Goal: Task Accomplishment & Management: Complete application form

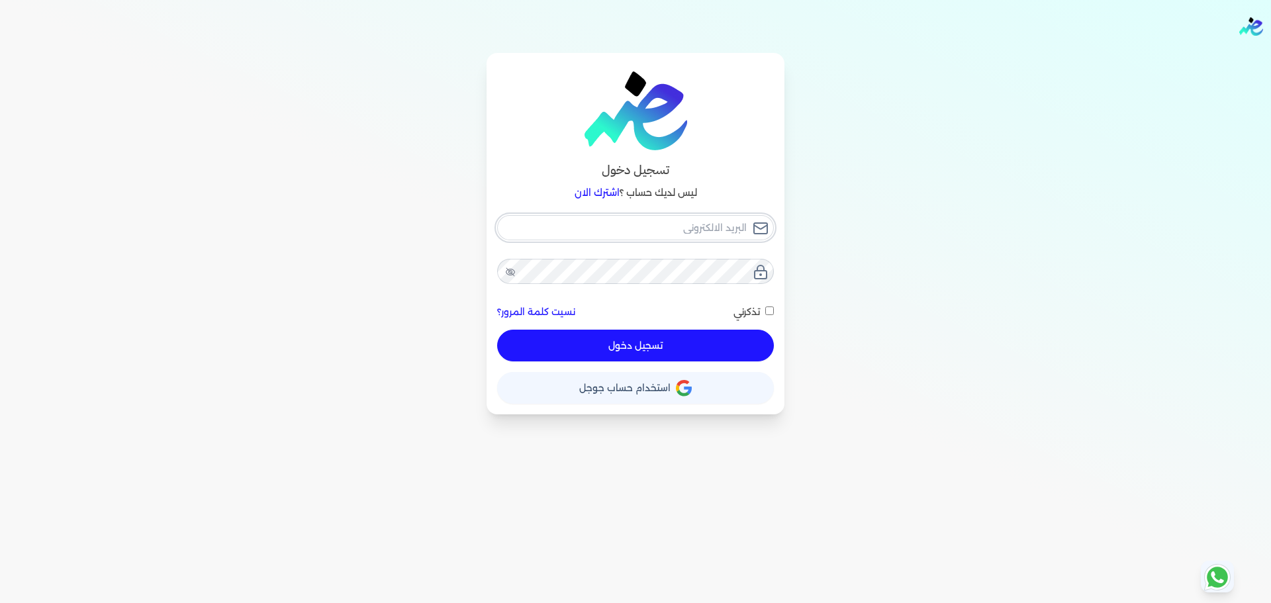
checkbox input "false"
type input "[EMAIL_ADDRESS][DOMAIN_NAME]"
click at [691, 344] on button "تسجيل دخول" at bounding box center [635, 346] width 277 height 32
checkbox input "false"
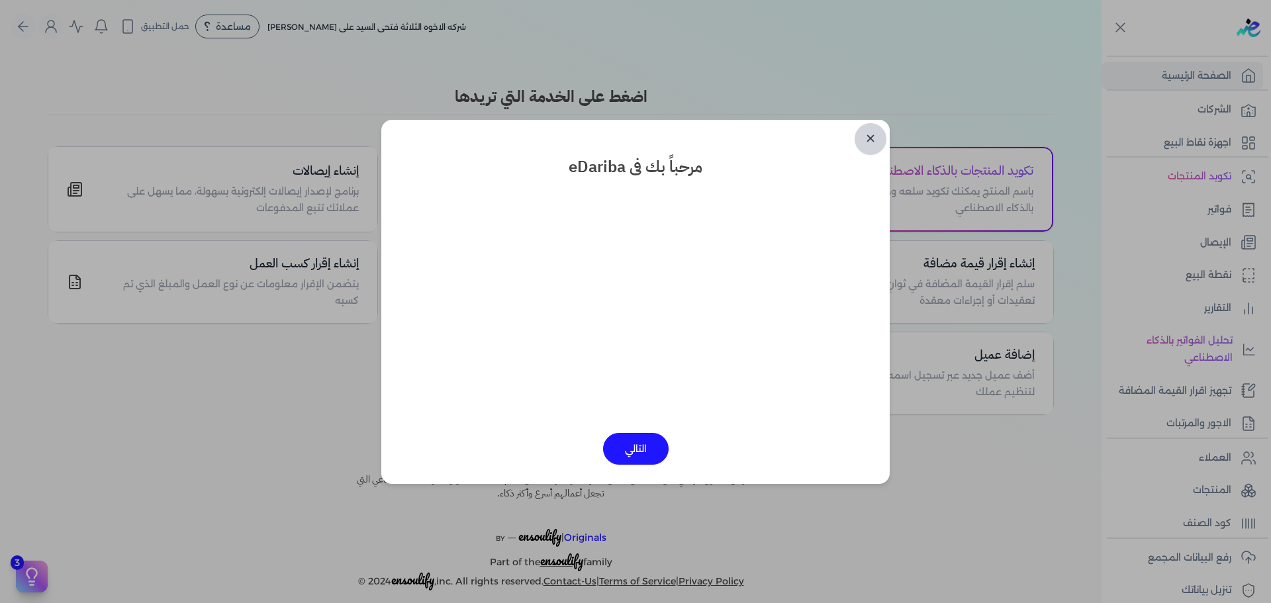
click at [866, 140] on link "✕" at bounding box center [871, 139] width 32 height 32
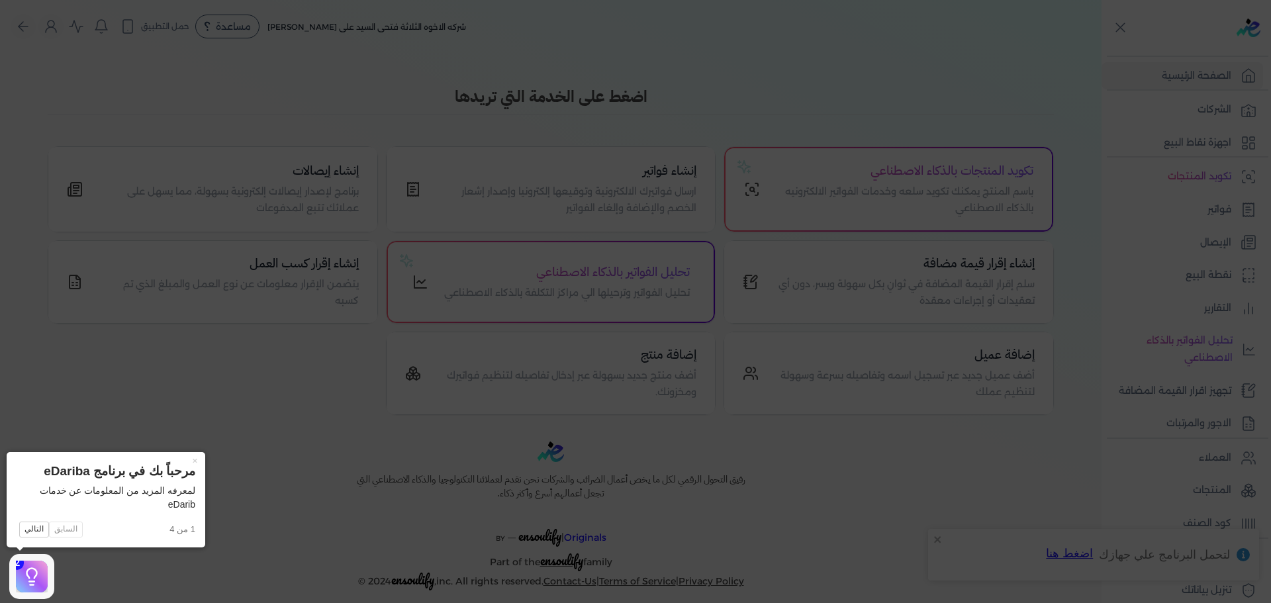
click at [1043, 96] on icon at bounding box center [635, 301] width 1271 height 603
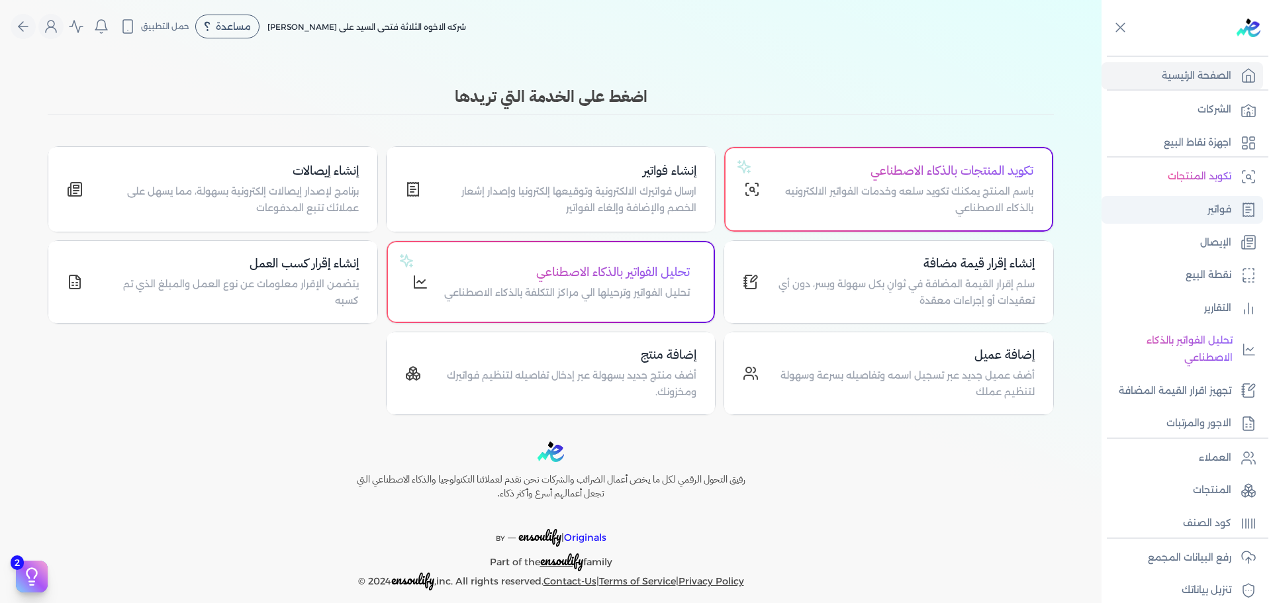
click at [1236, 221] on link "فواتير" at bounding box center [1182, 210] width 162 height 28
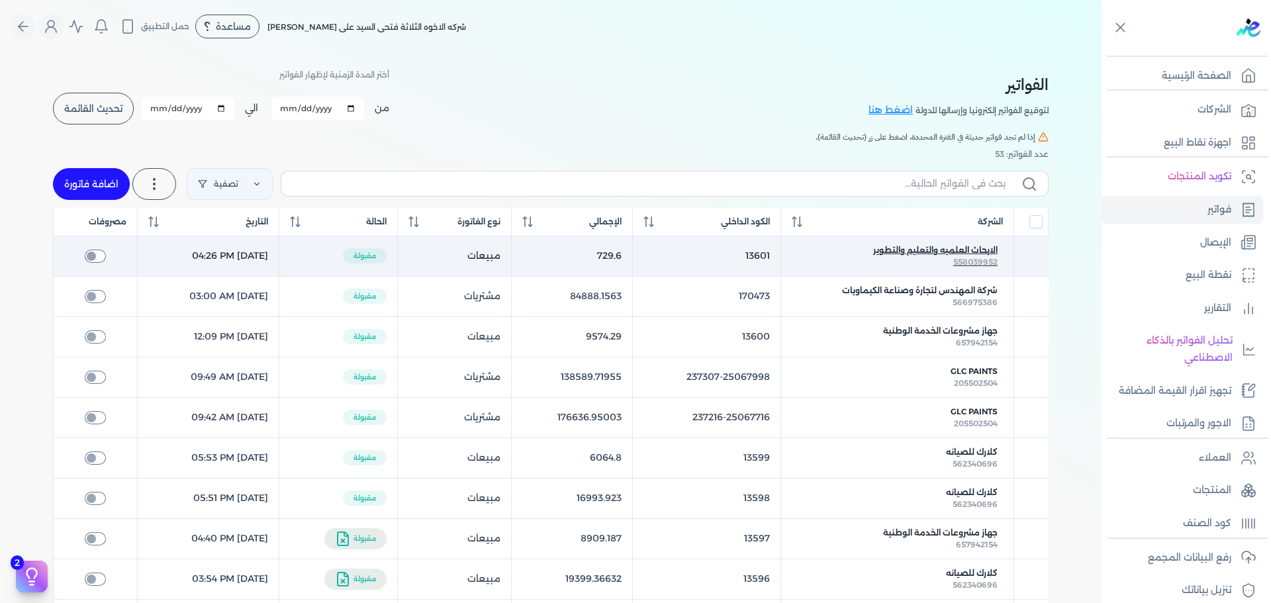
click at [913, 250] on span "الابحاث العلميه والتعليم والتطوير" at bounding box center [935, 250] width 124 height 12
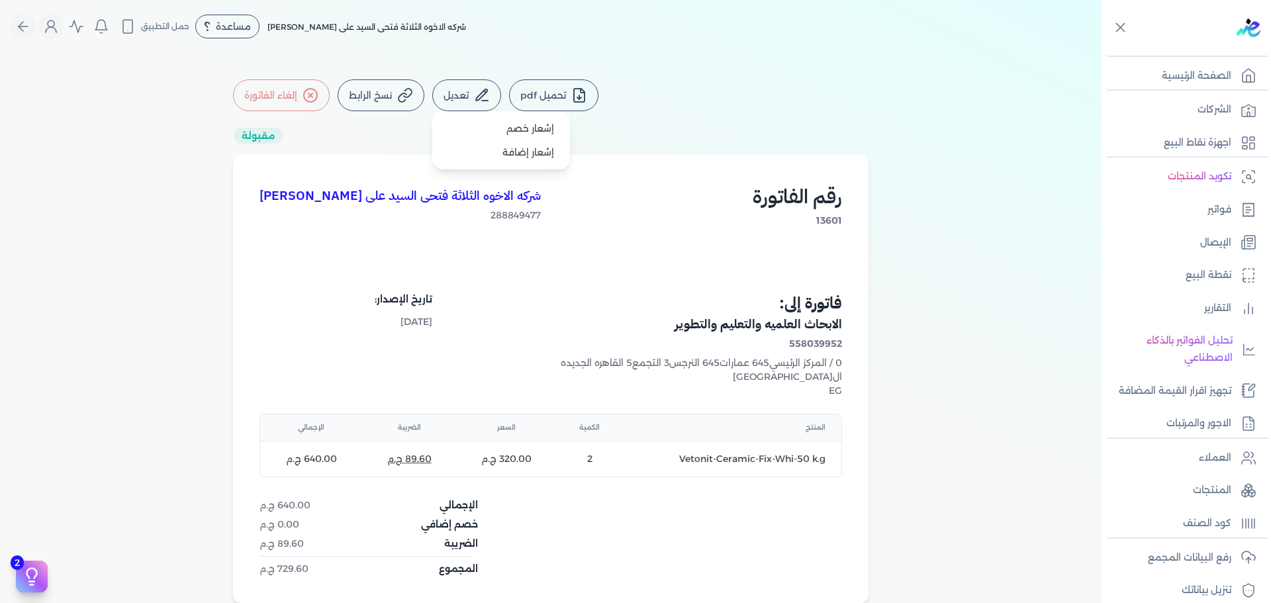
click at [481, 95] on icon at bounding box center [481, 94] width 11 height 11
click at [518, 132] on link "إشعار خصم" at bounding box center [501, 129] width 127 height 24
select select "EGP"
select select "B"
select select "EGS"
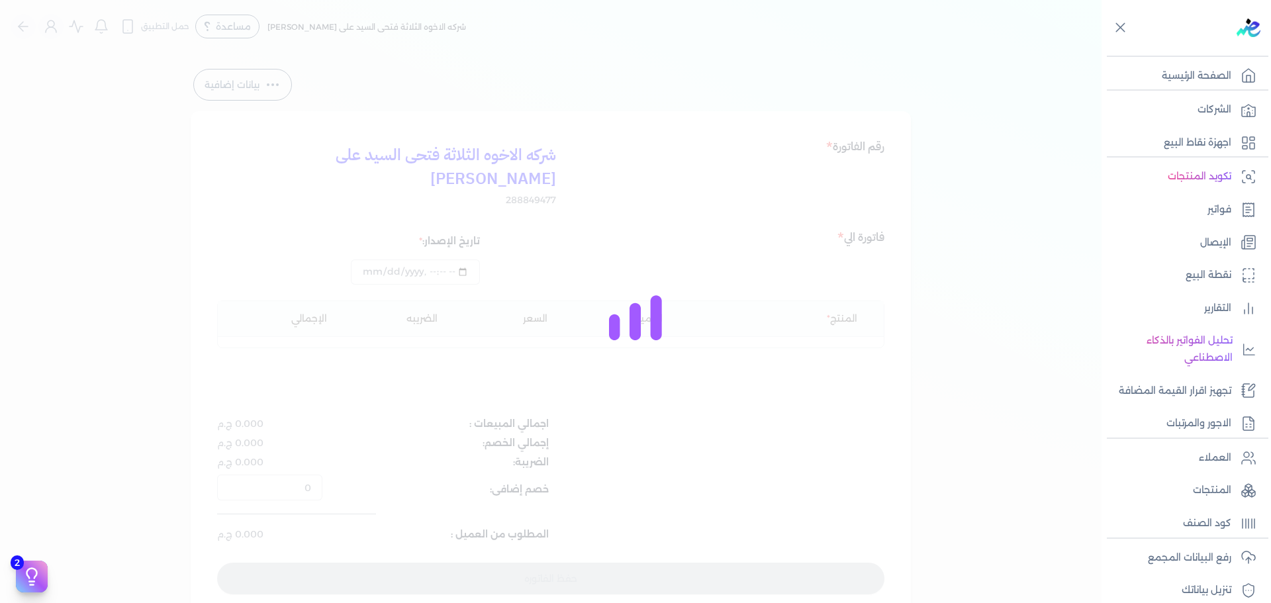
type input "[DATE]T16:26:18"
type input "8QY14514EMSSTEB9VARF645K10"
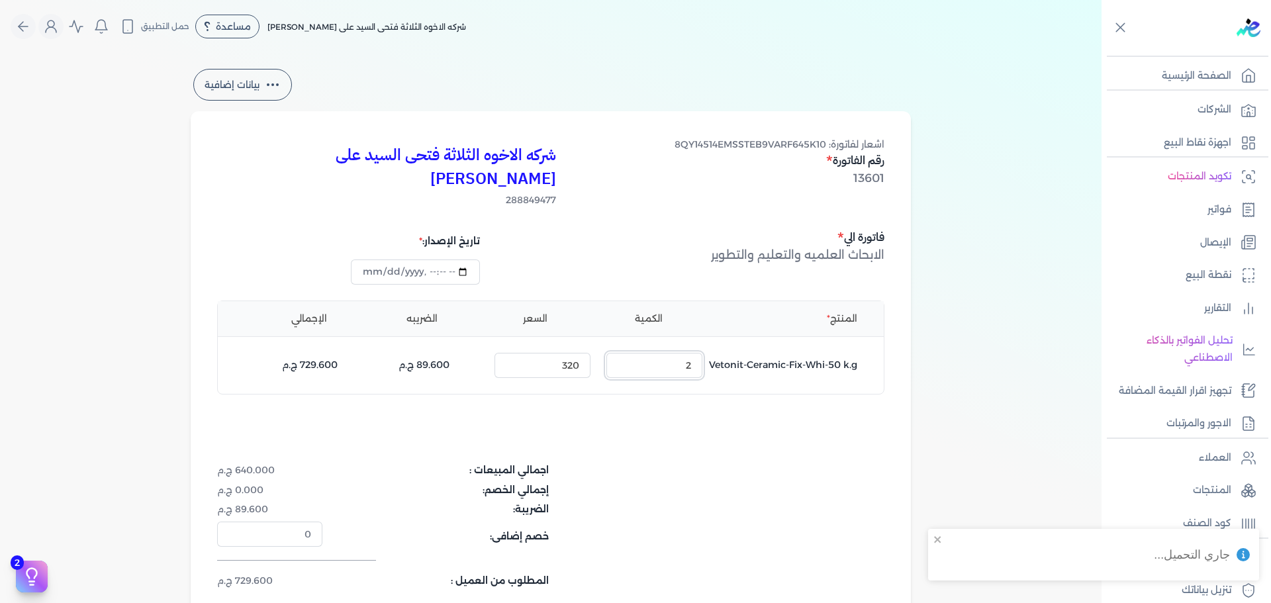
click at [679, 353] on input "2" at bounding box center [654, 365] width 96 height 25
type input "0"
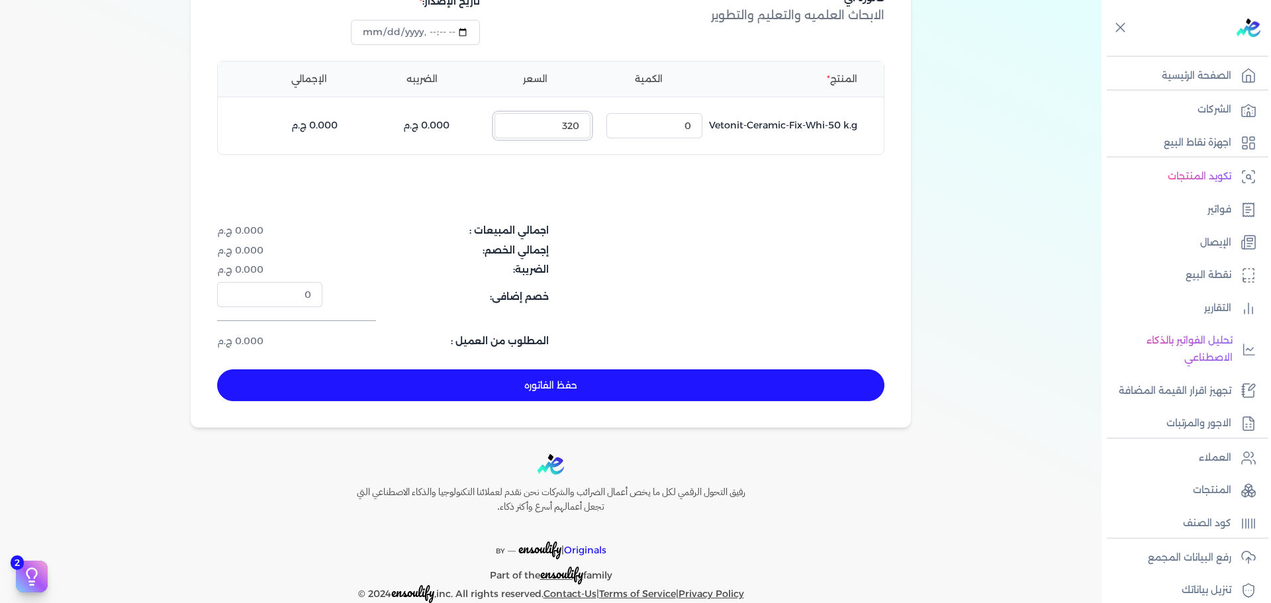
scroll to position [246, 0]
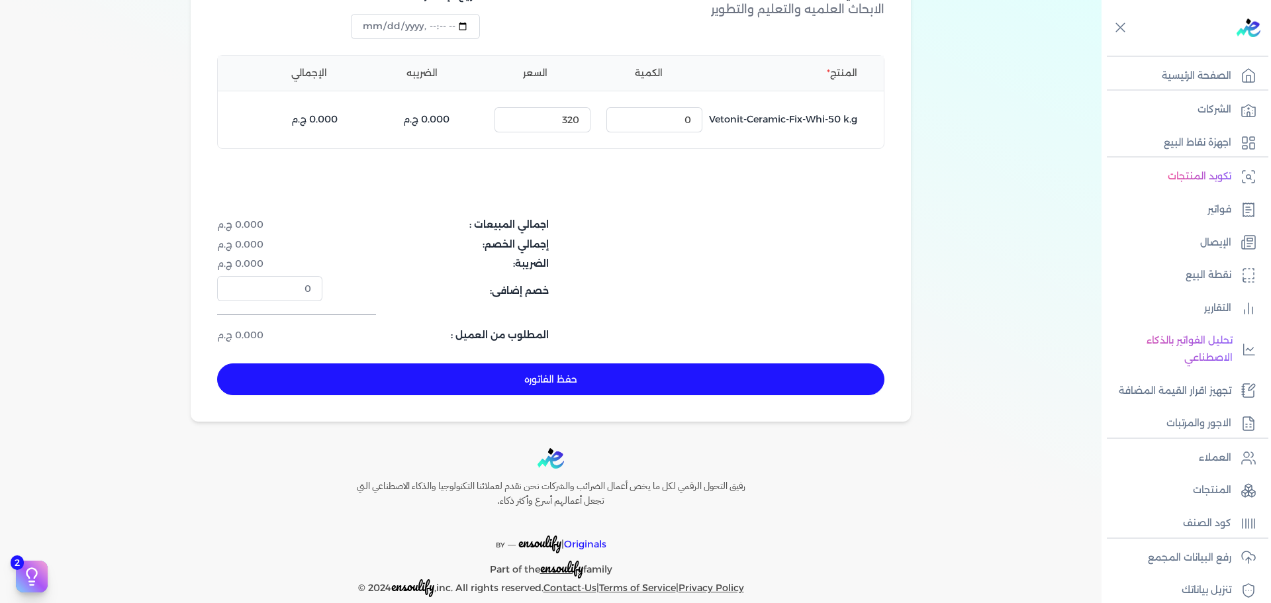
click at [686, 363] on button "حفظ الفاتوره" at bounding box center [550, 379] width 667 height 32
type input "[DATE]"
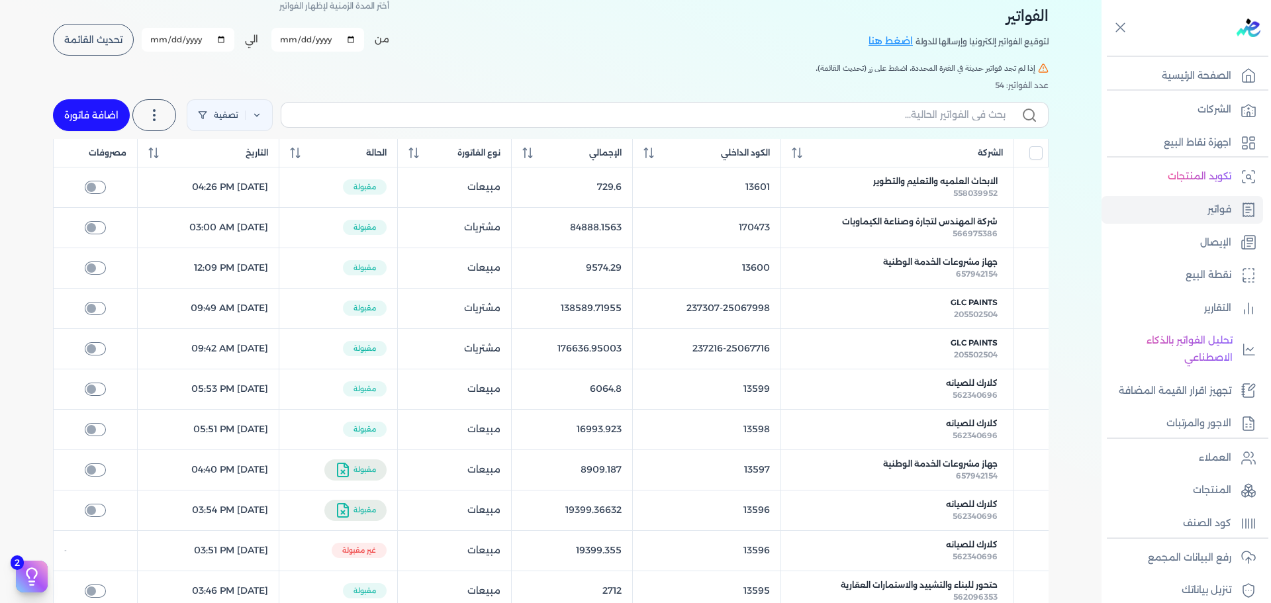
scroll to position [70, 0]
click at [102, 38] on span "تحديث القائمة" at bounding box center [93, 38] width 58 height 9
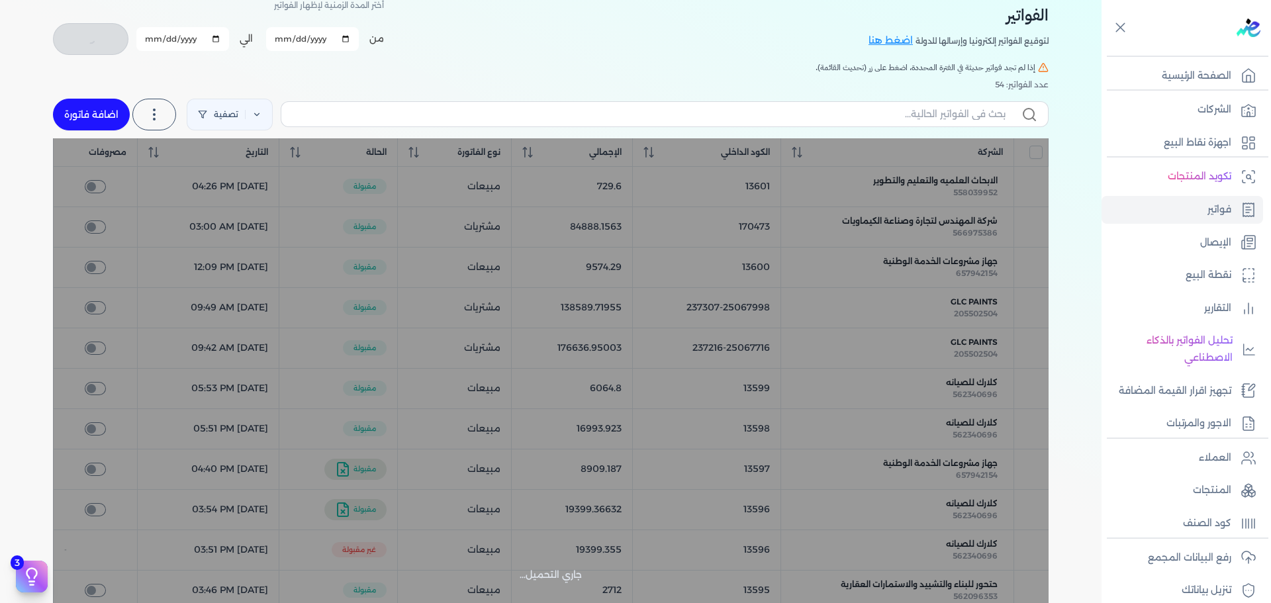
checkbox input "false"
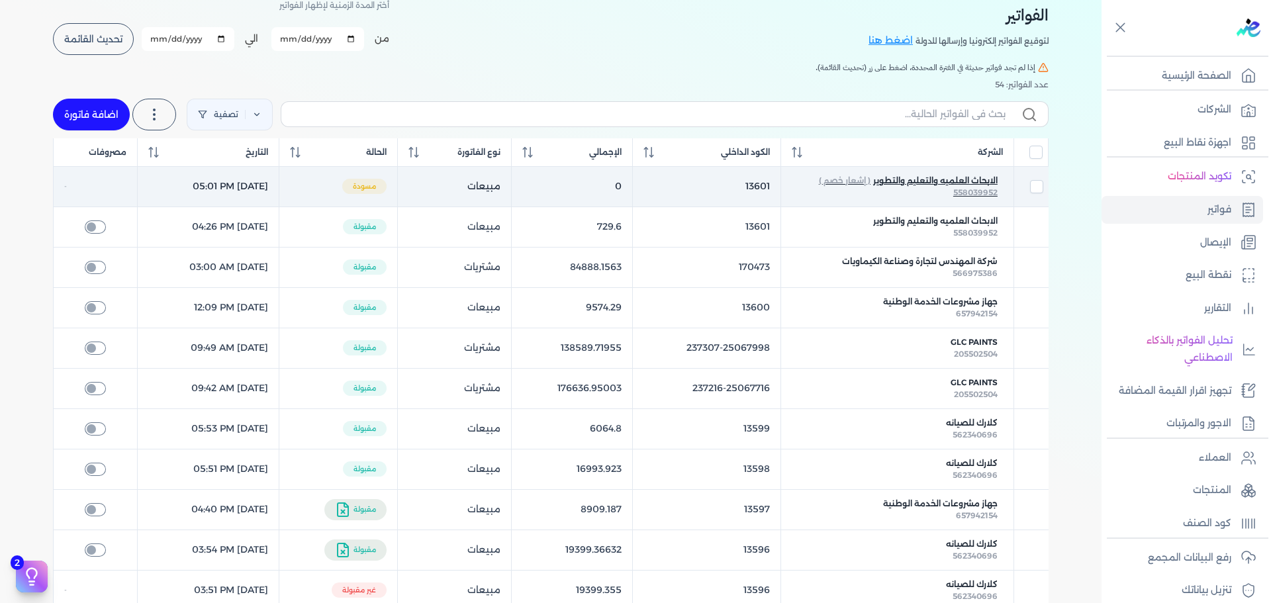
click at [946, 185] on span "الابحاث العلميه والتعليم والتطوير" at bounding box center [935, 181] width 124 height 12
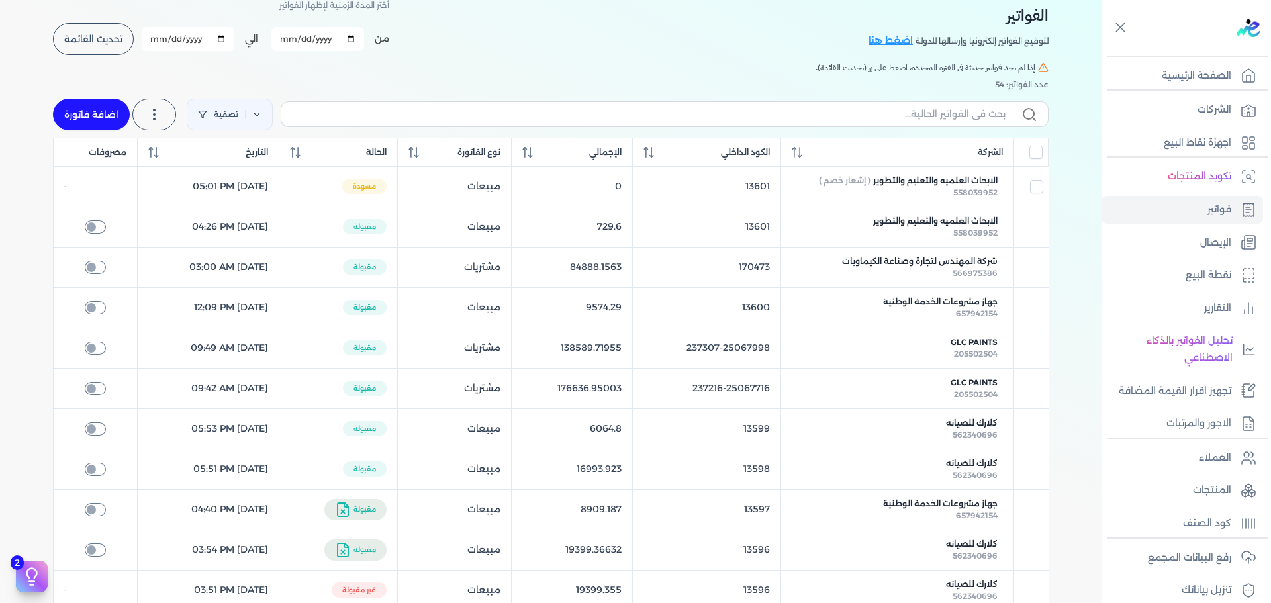
select select "EGP"
select select "B"
select select "EGS"
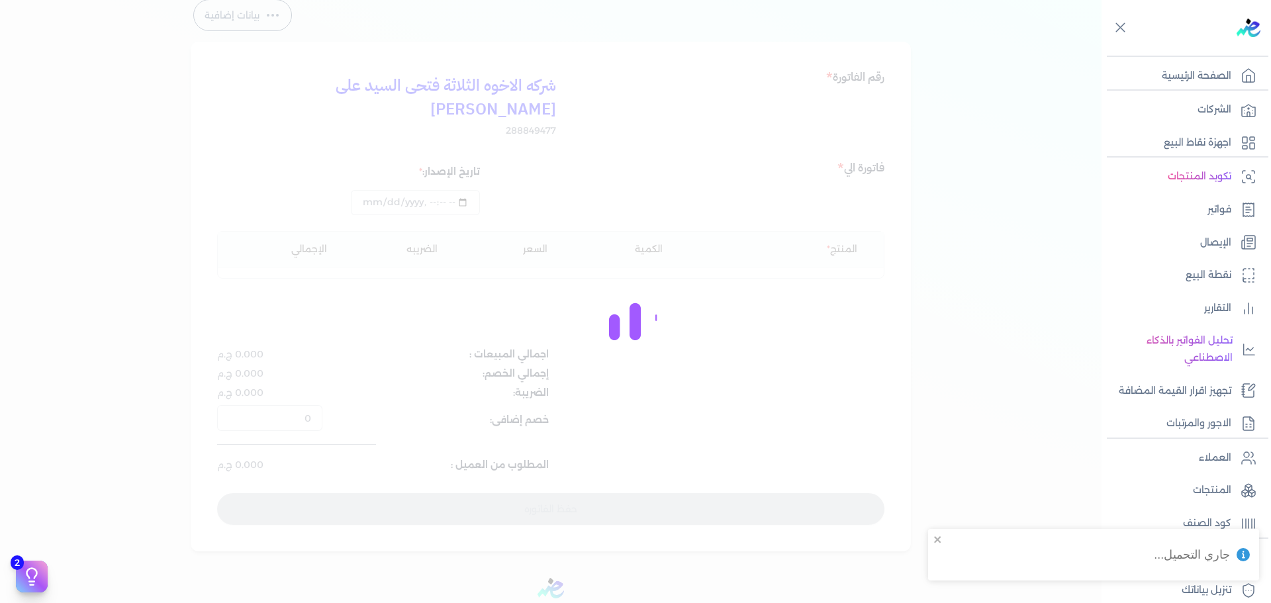
type input "[DATE]T17:01:08"
type input "[DATE]"
type input "8QY14514EMSSTEB9VARF645K10"
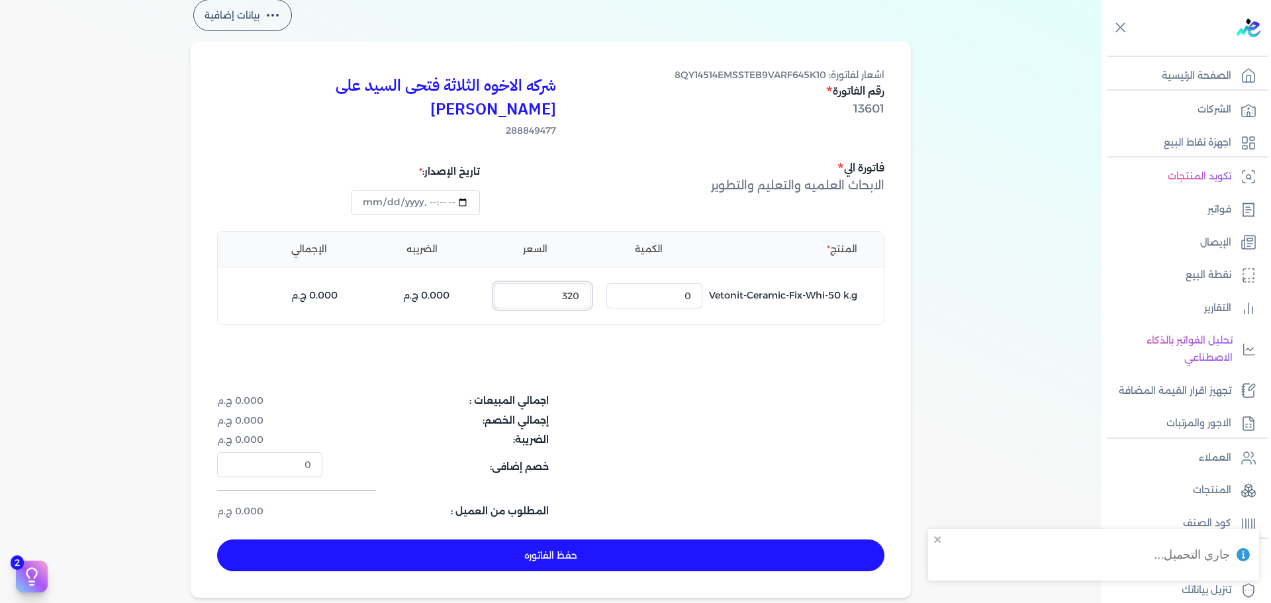
click at [557, 283] on input "320" at bounding box center [542, 295] width 96 height 25
click at [571, 539] on button "حفظ الفاتوره" at bounding box center [550, 555] width 667 height 32
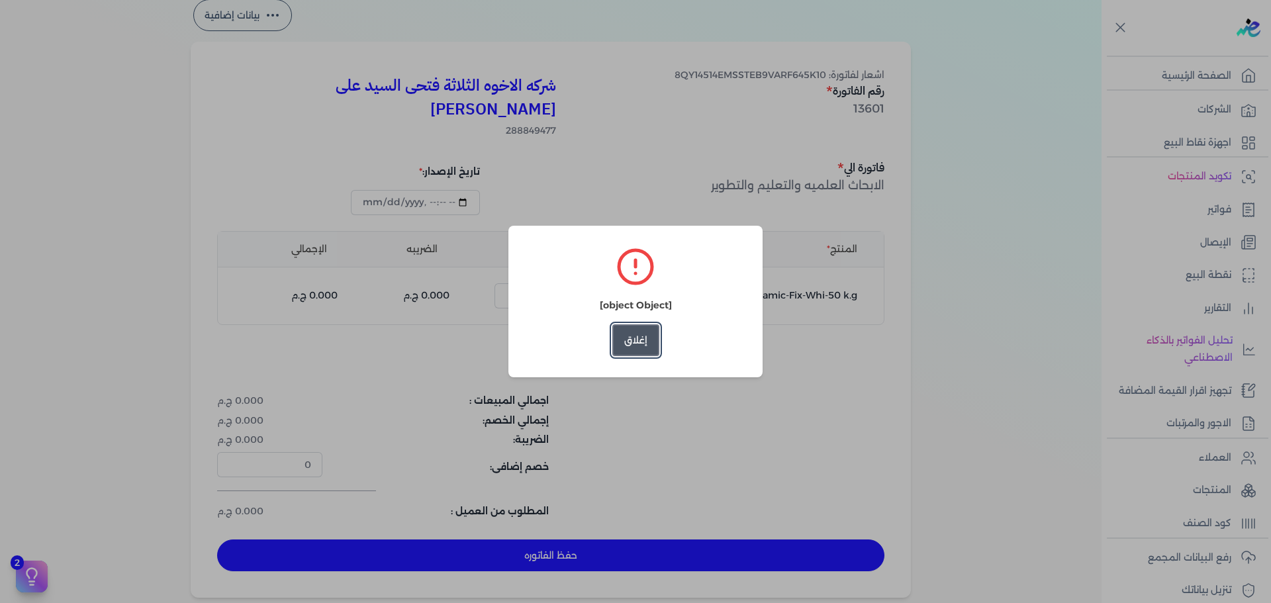
click at [641, 340] on button "إغلاق" at bounding box center [635, 340] width 47 height 32
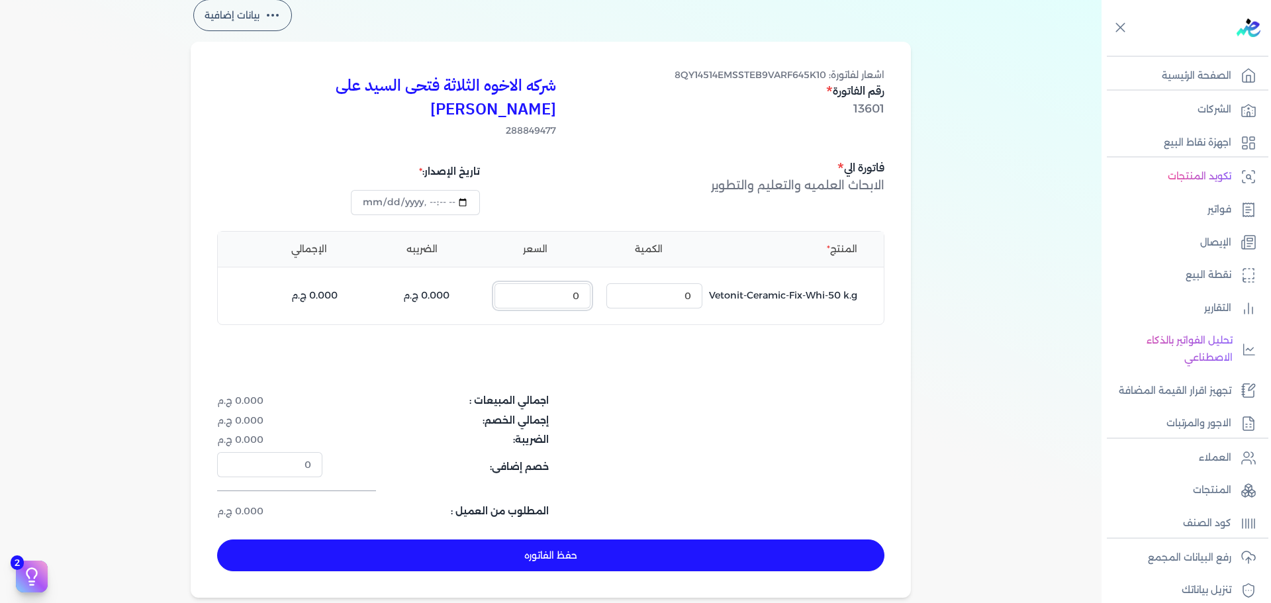
click at [569, 283] on input "0" at bounding box center [542, 295] width 96 height 25
drag, startPoint x: 569, startPoint y: 268, endPoint x: 584, endPoint y: 268, distance: 15.2
click at [584, 283] on input "0" at bounding box center [542, 295] width 96 height 25
type input "1"
click at [609, 539] on button "حفظ الفاتوره" at bounding box center [550, 555] width 667 height 32
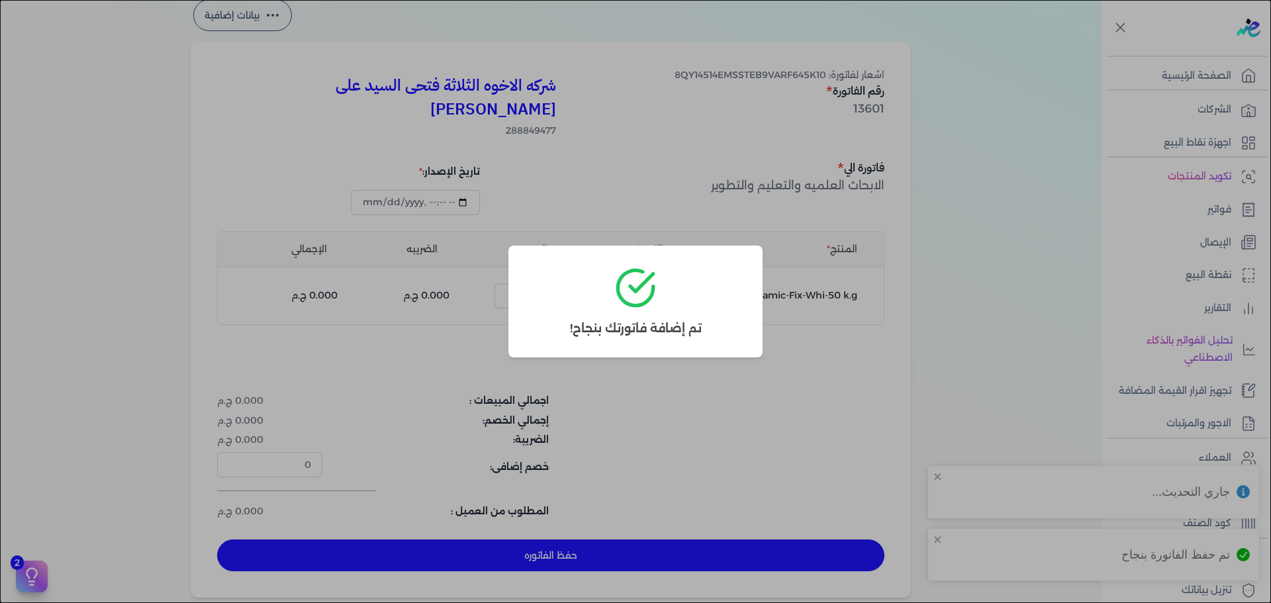
click at [696, 415] on dialog "تم إضافة فاتورتك بنجاح!" at bounding box center [635, 301] width 1271 height 603
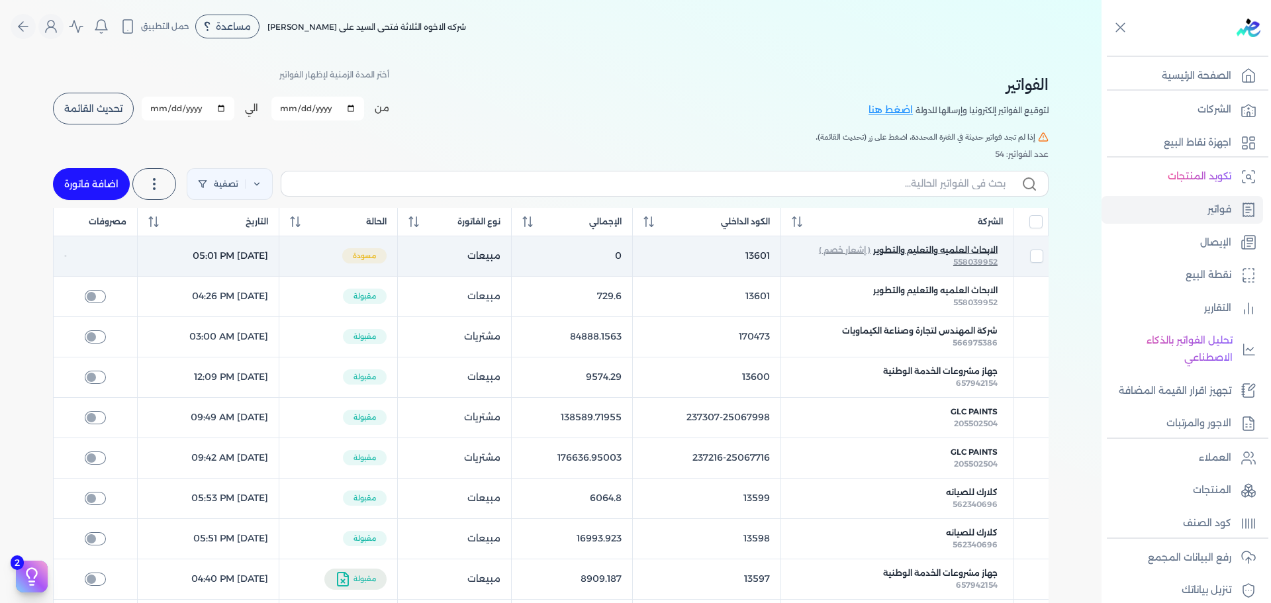
click at [950, 250] on span "الابحاث العلميه والتعليم والتطوير" at bounding box center [935, 250] width 124 height 12
select select "EGP"
select select "B"
select select "EGS"
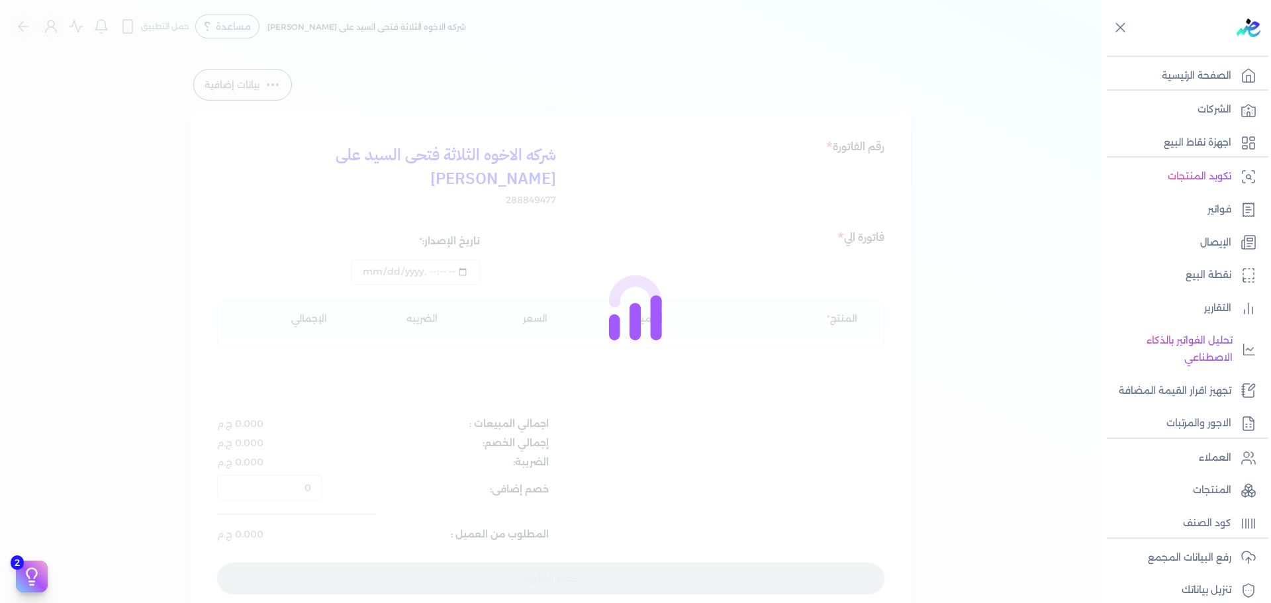
type input "[DATE]T17:01:33"
type input "[DATE]"
type input "8QY14514EMSSTEB9VARF645K10"
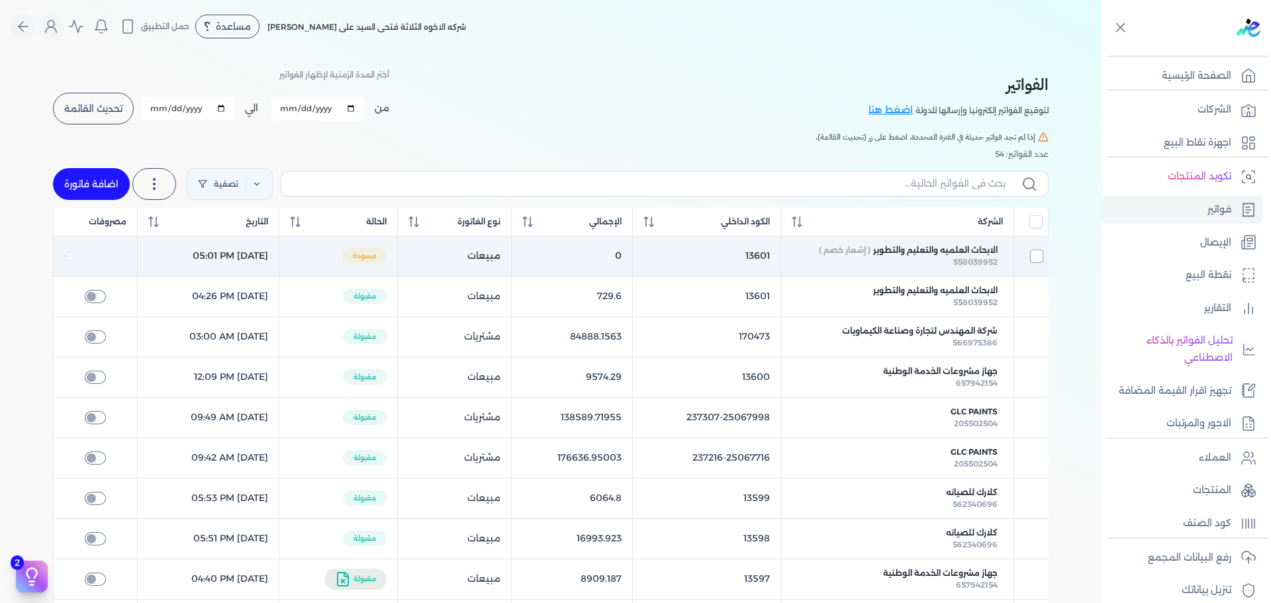
click at [1033, 256] on input "checkbox" at bounding box center [1036, 256] width 13 height 13
checkbox input "true"
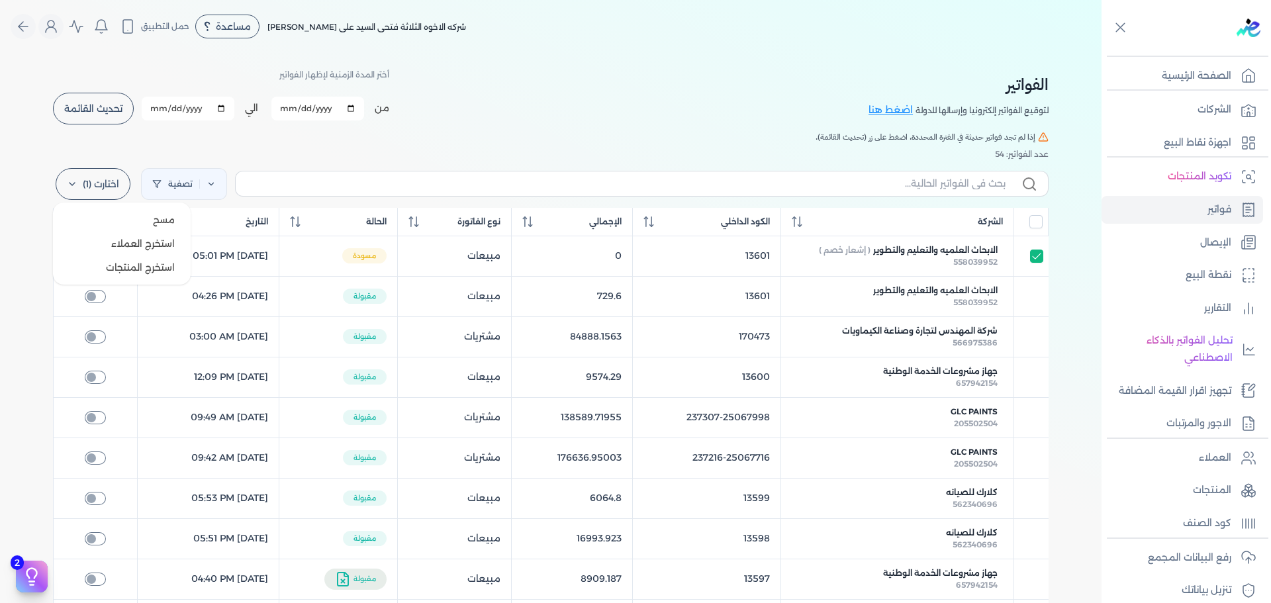
click at [117, 177] on label "اختارت (1)" at bounding box center [93, 184] width 75 height 32
click at [149, 212] on button "مسح" at bounding box center [121, 220] width 127 height 24
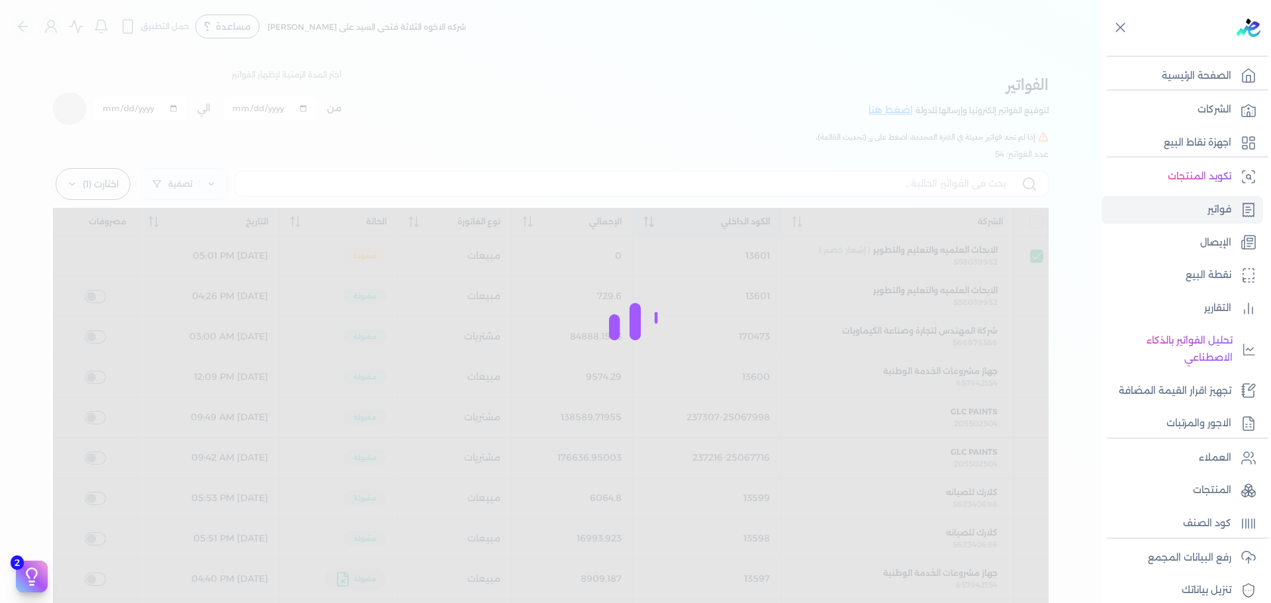
checkbox input "false"
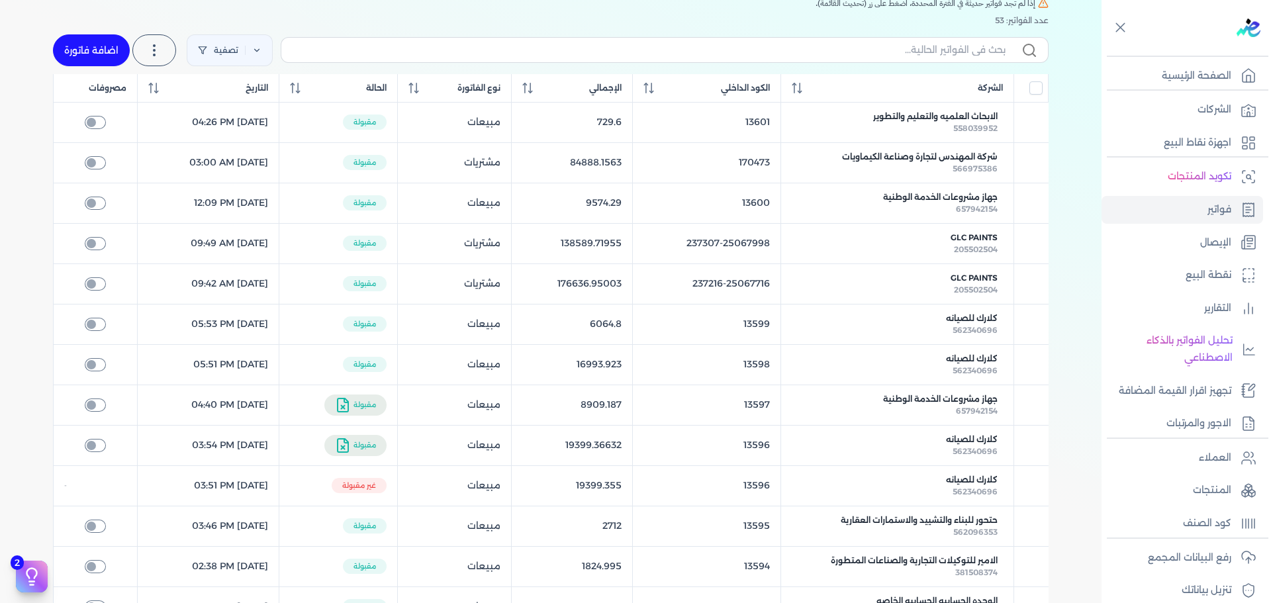
scroll to position [134, 0]
